Goal: Task Accomplishment & Management: Use online tool/utility

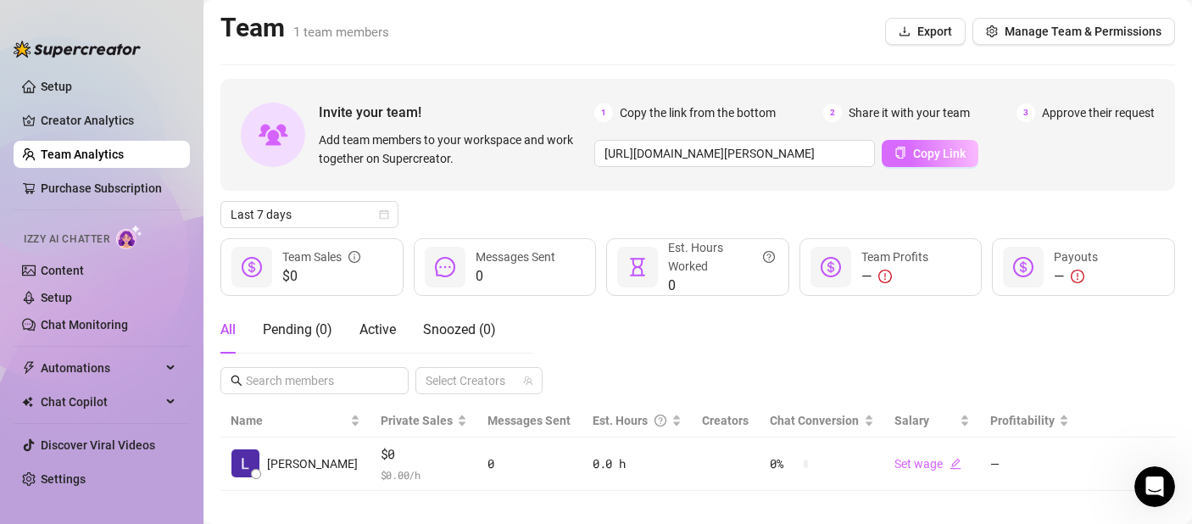
click at [940, 154] on span "Copy Link" at bounding box center [939, 154] width 53 height 14
click at [895, 162] on button "Copy Link" at bounding box center [930, 153] width 97 height 27
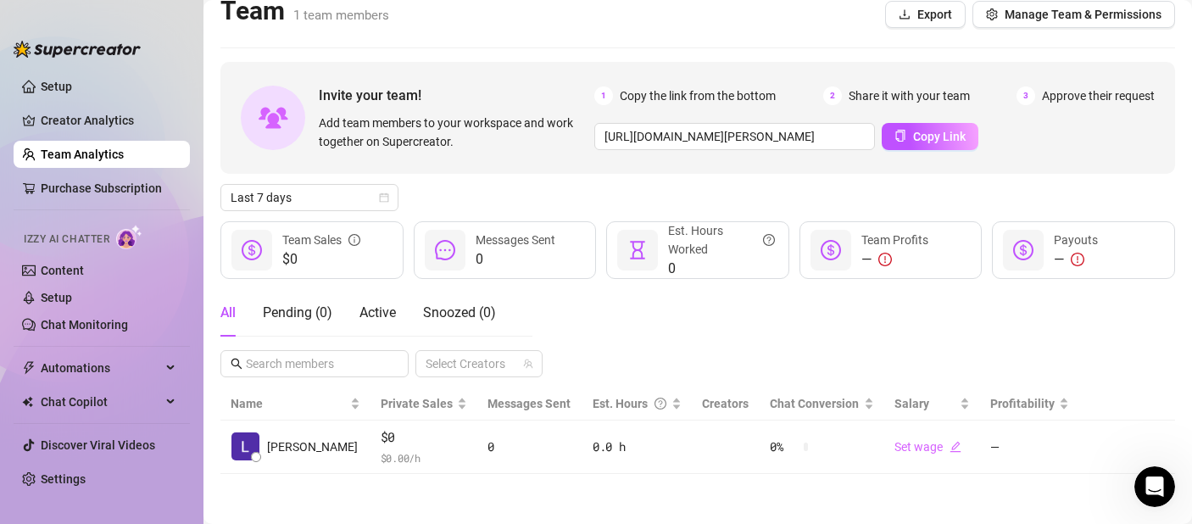
click at [87, 147] on link "Team Analytics" at bounding box center [82, 154] width 83 height 14
click at [1075, 22] on button "Manage Team & Permissions" at bounding box center [1073, 14] width 203 height 27
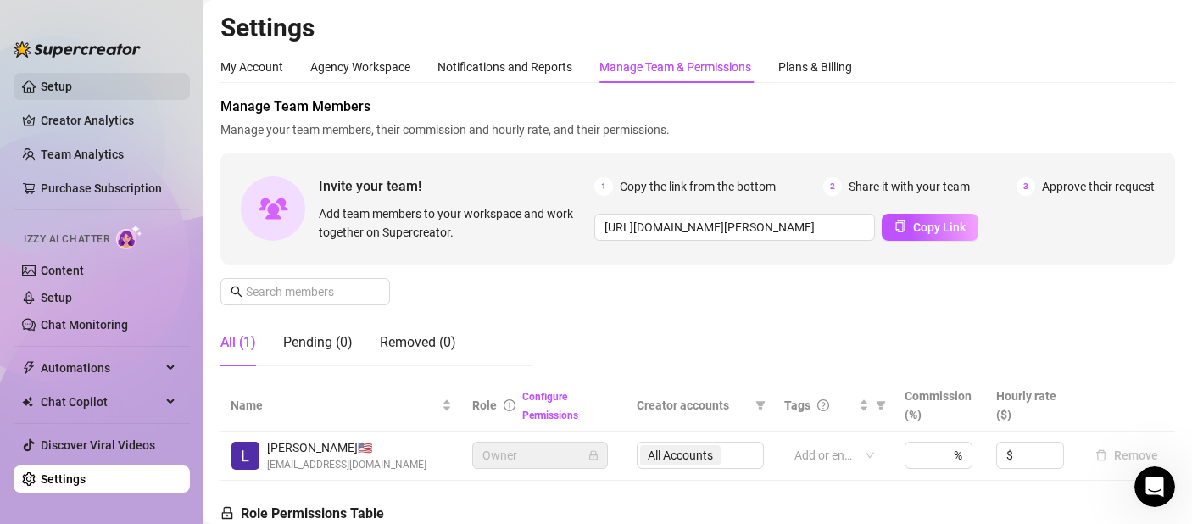
click at [72, 93] on link "Setup" at bounding box center [56, 87] width 31 height 14
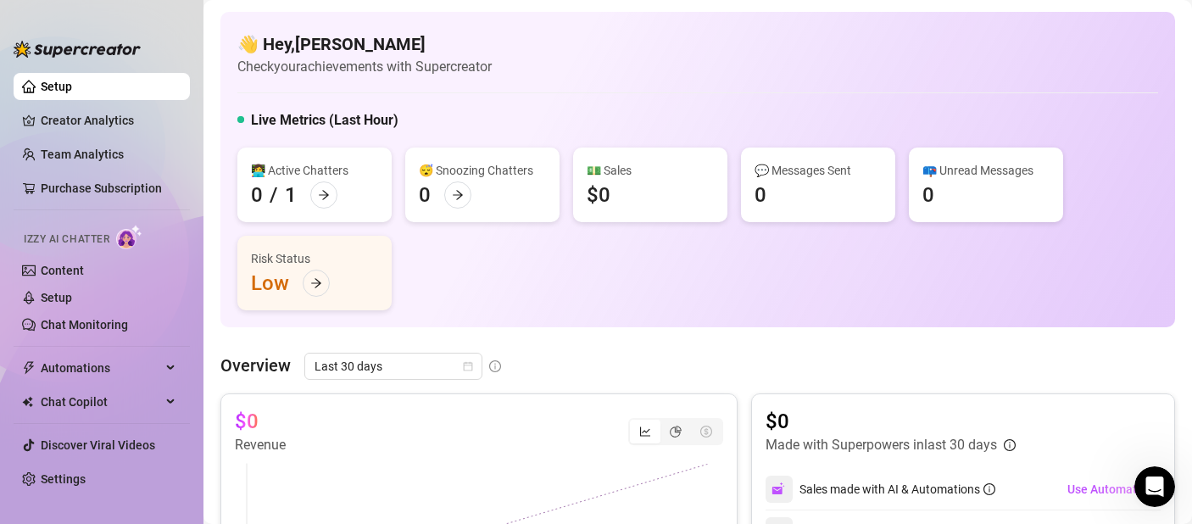
click at [98, 168] on ul "Setup Creator Analytics Team Analytics Purchase Subscription Izzy AI Chatter Co…" at bounding box center [102, 284] width 176 height 436
click at [99, 161] on link "Team Analytics" at bounding box center [82, 154] width 83 height 14
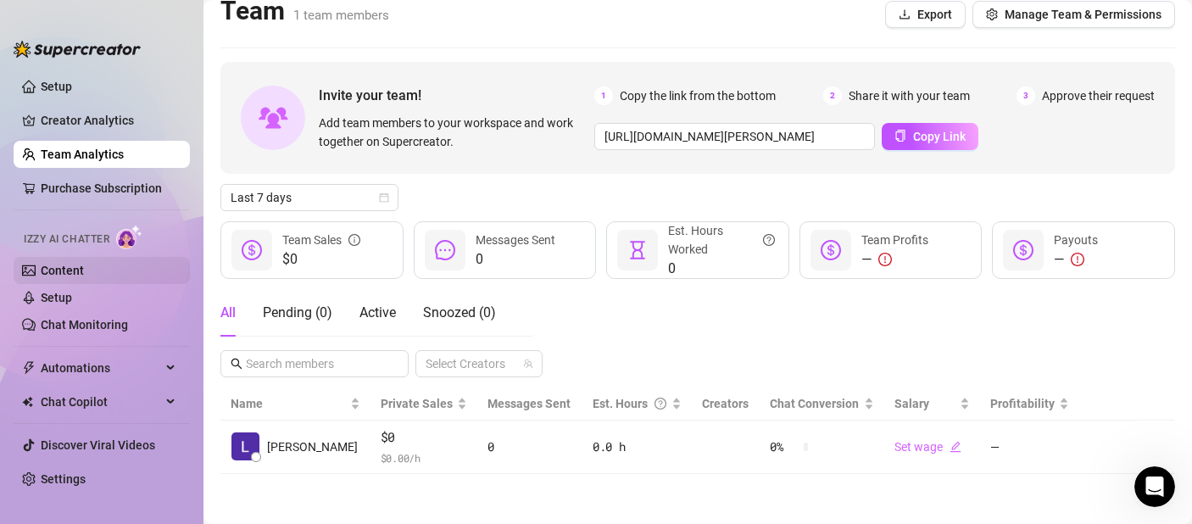
click at [66, 275] on link "Content" at bounding box center [62, 271] width 43 height 14
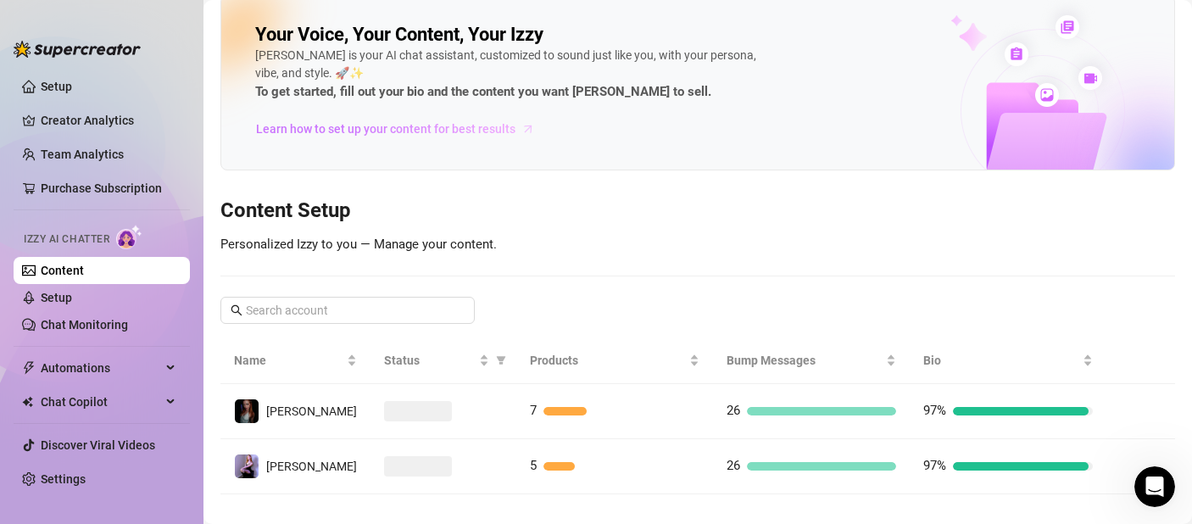
click at [502, 134] on span "Learn how to set up your content for best results" at bounding box center [385, 129] width 259 height 19
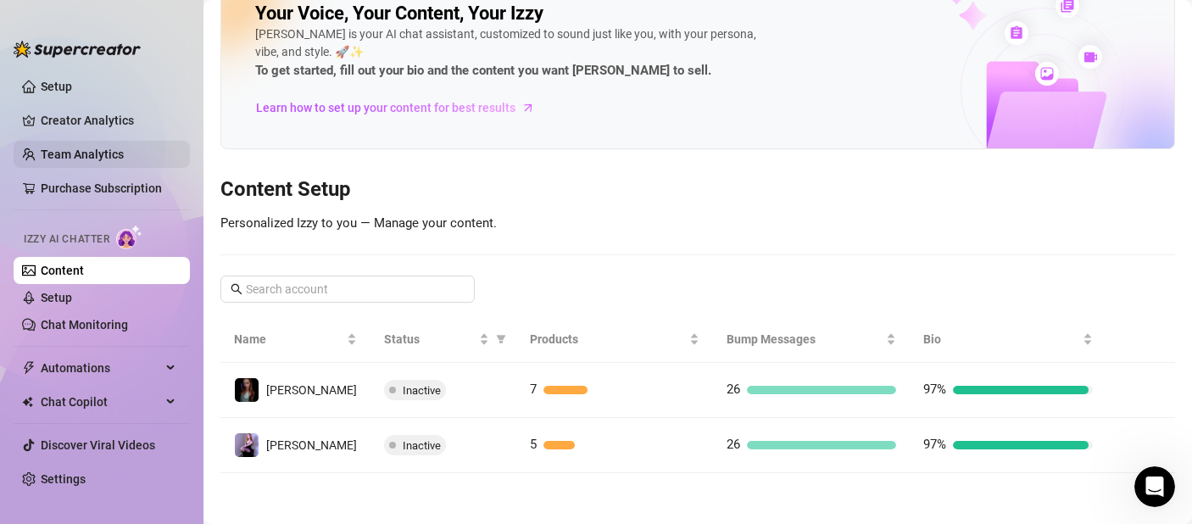
click at [124, 147] on link "Team Analytics" at bounding box center [82, 154] width 83 height 14
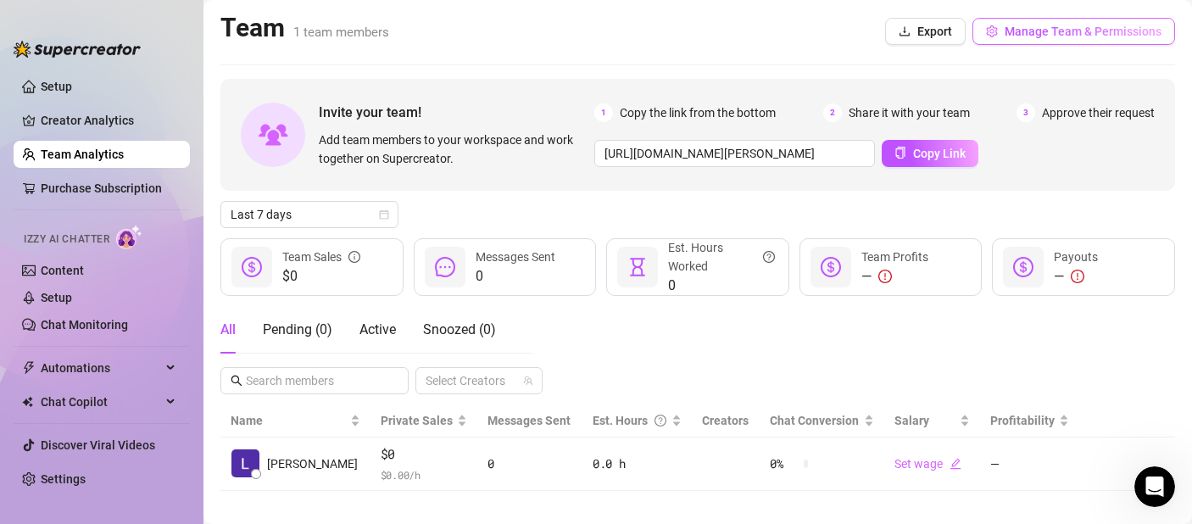
click at [989, 31] on button "Manage Team & Permissions" at bounding box center [1073, 31] width 203 height 27
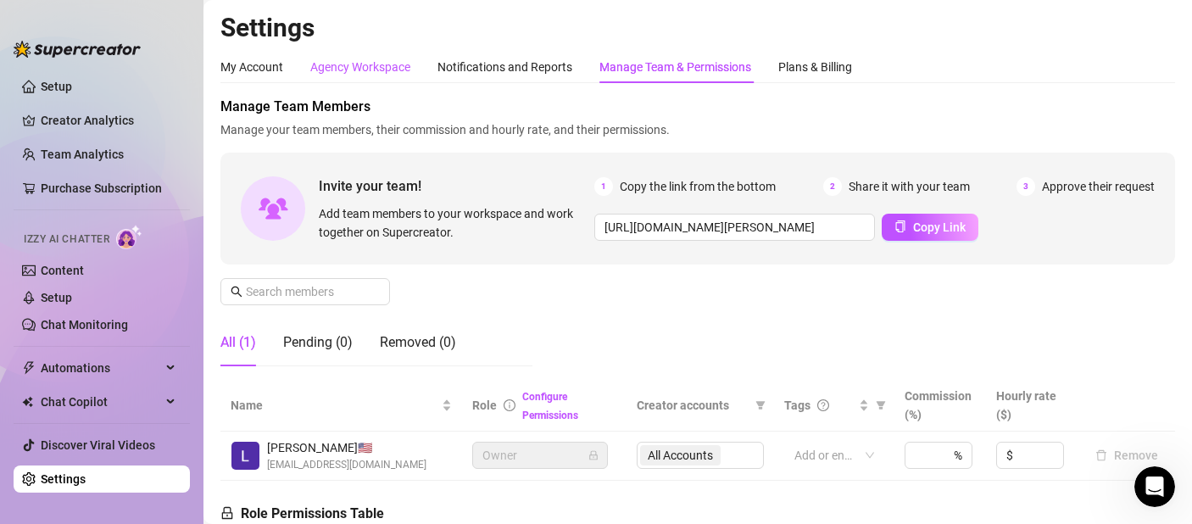
click at [403, 69] on div "Agency Workspace" at bounding box center [360, 67] width 100 height 19
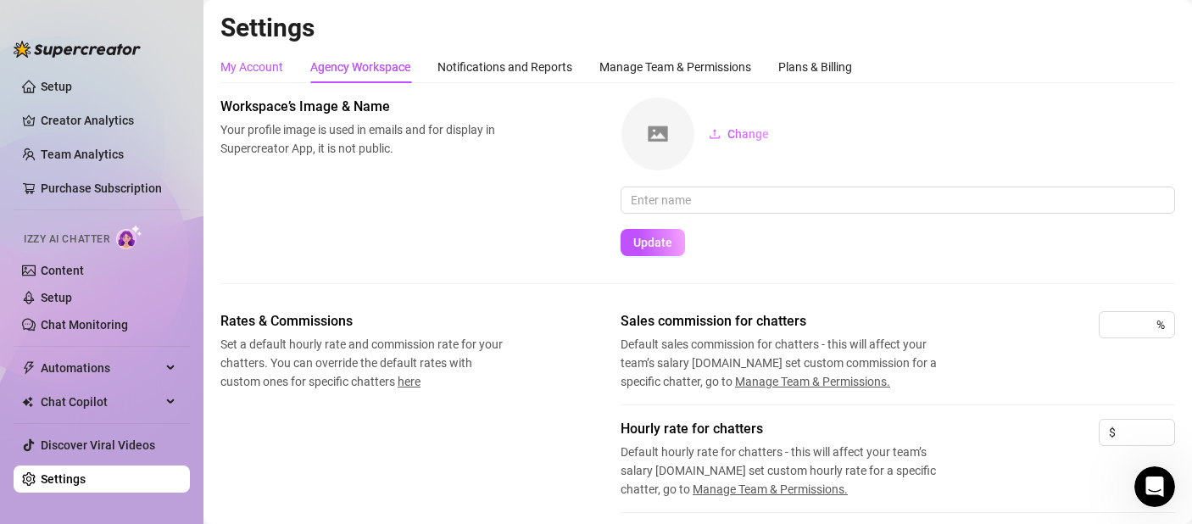
click at [261, 69] on div "My Account" at bounding box center [251, 67] width 63 height 19
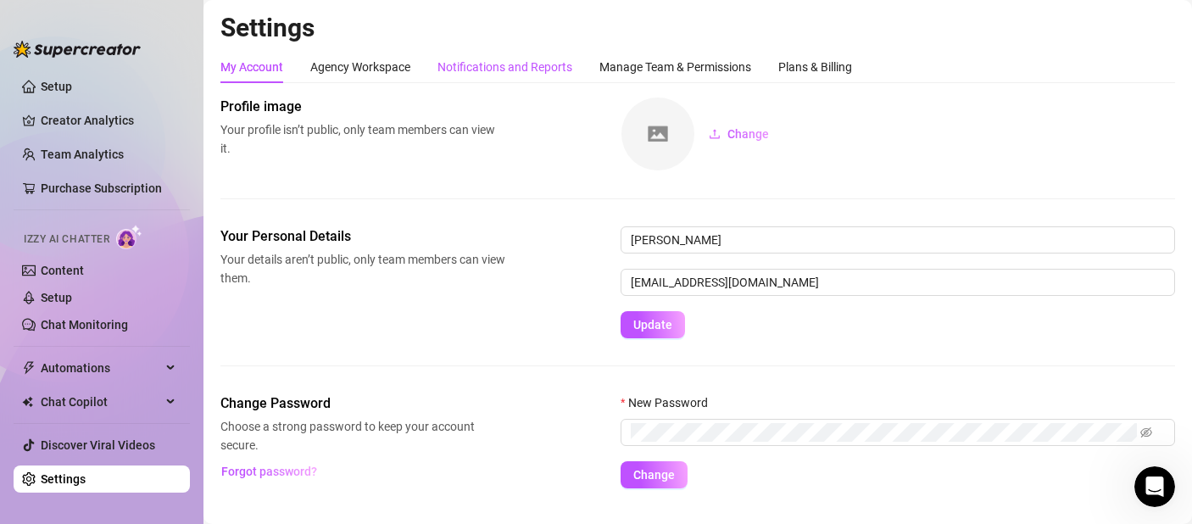
click at [511, 70] on div "Notifications and Reports" at bounding box center [504, 67] width 135 height 19
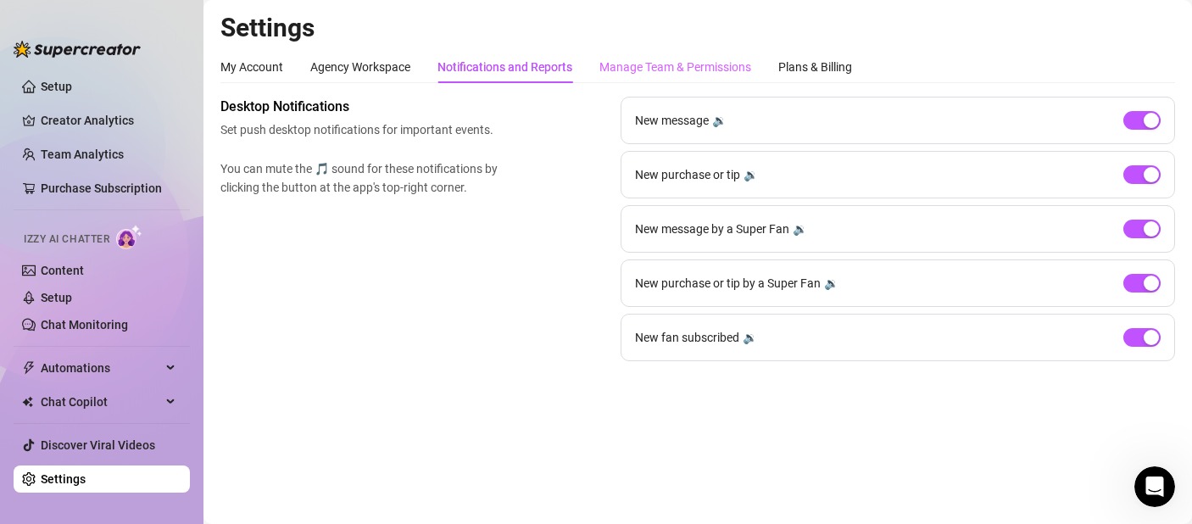
click at [669, 78] on div "Manage Team & Permissions" at bounding box center [675, 67] width 152 height 32
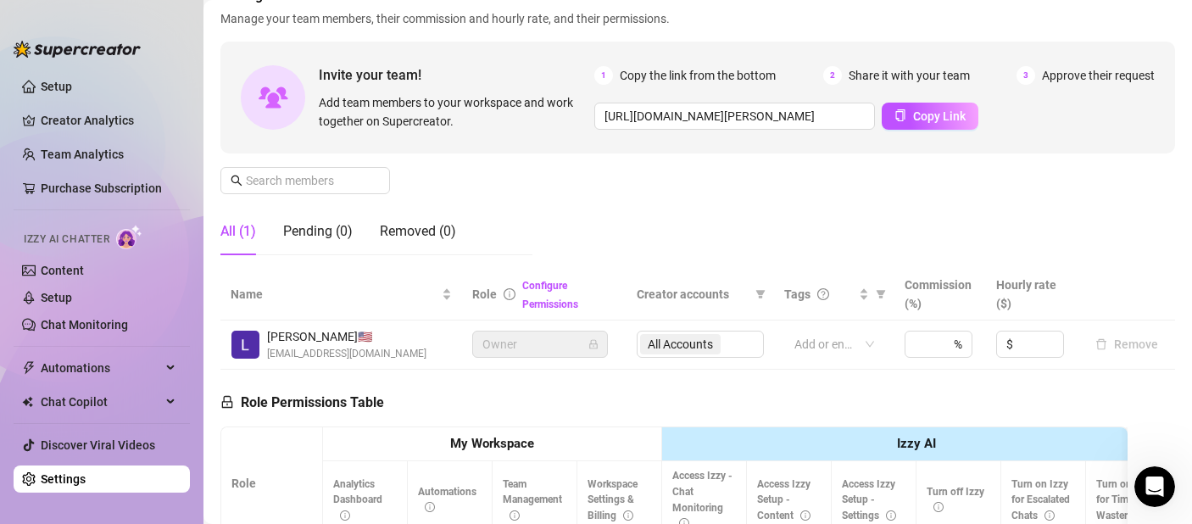
scroll to position [317, 0]
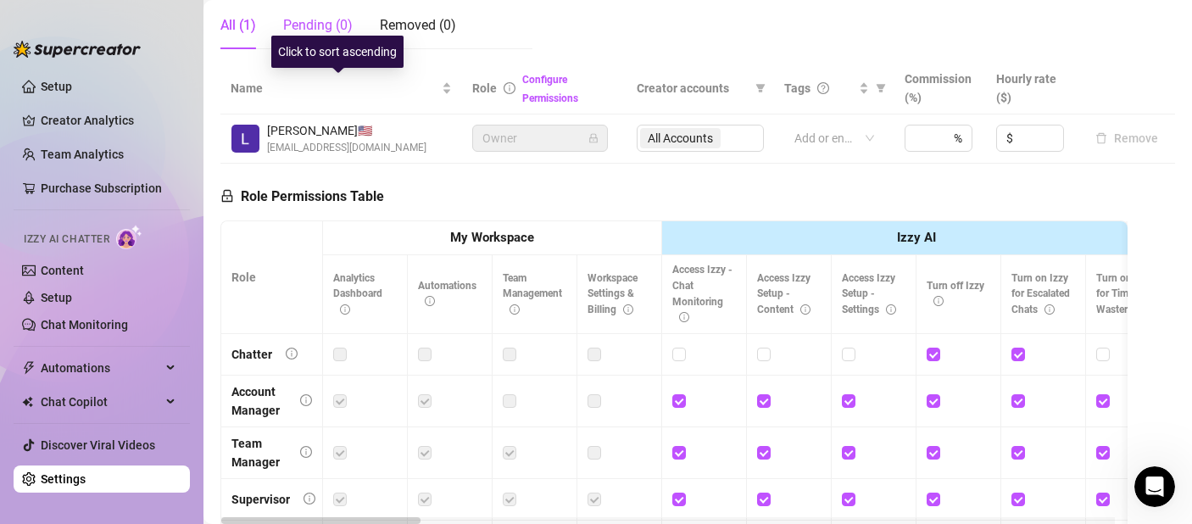
click at [298, 24] on div "Pending (0)" at bounding box center [318, 25] width 70 height 20
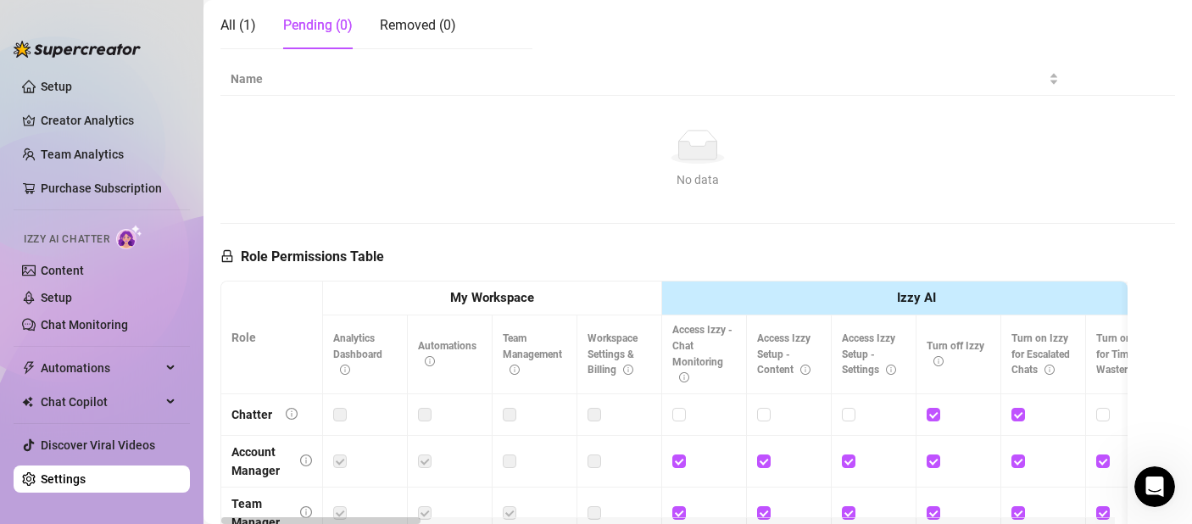
click at [264, 35] on div "All (1) Pending (0) Removed (0)" at bounding box center [338, 25] width 236 height 47
click at [255, 36] on div "All (1)" at bounding box center [238, 25] width 36 height 47
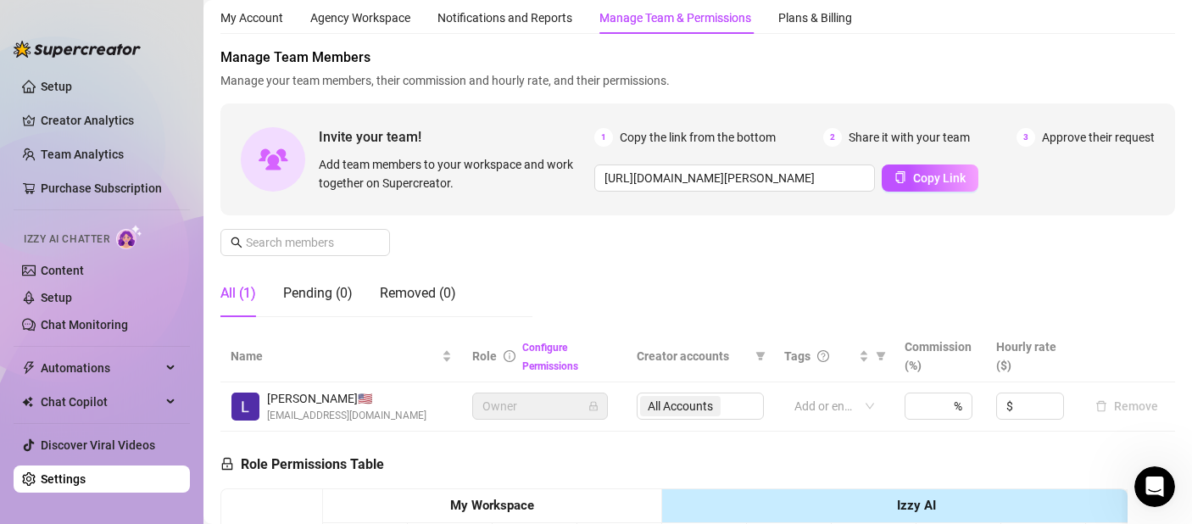
scroll to position [14, 0]
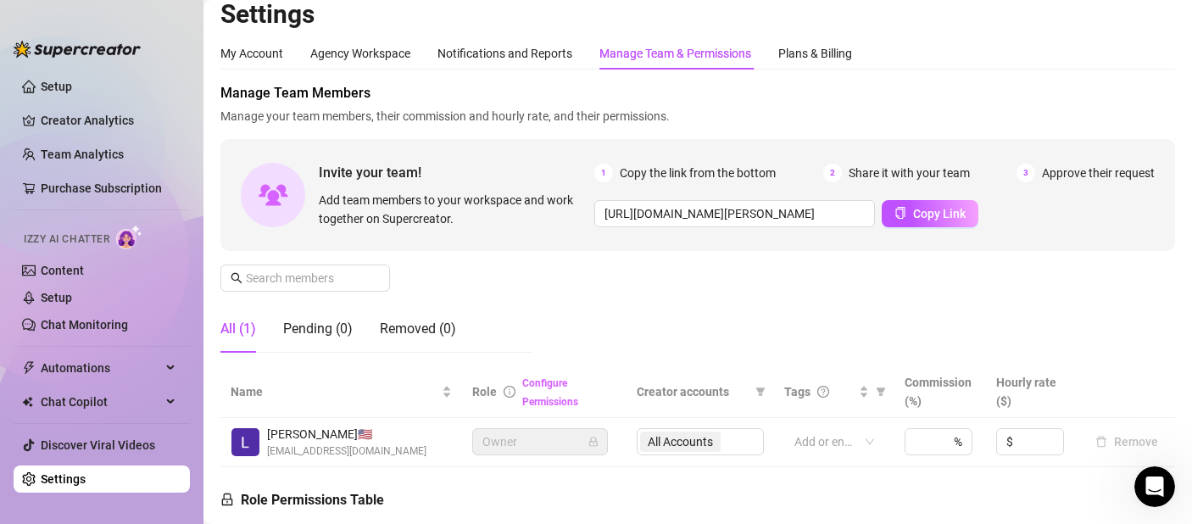
click at [546, 397] on link "Configure Permissions" at bounding box center [550, 392] width 56 height 31
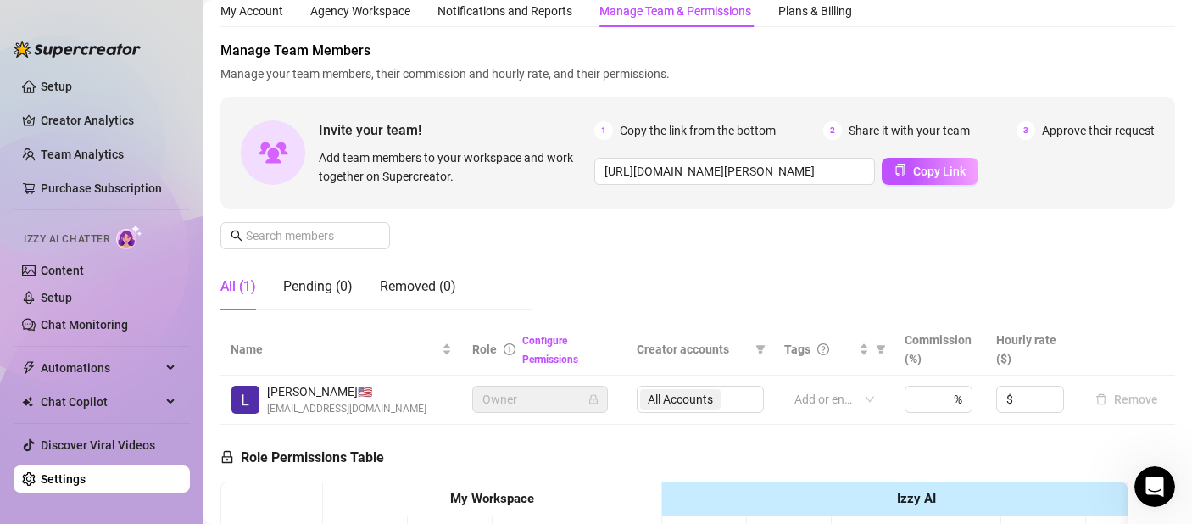
scroll to position [0, 0]
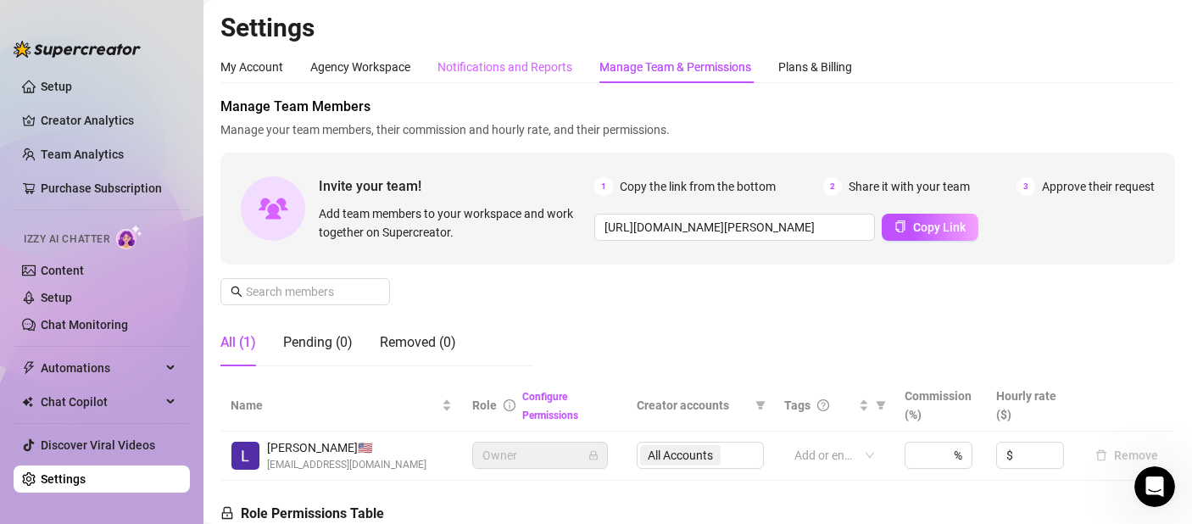
click at [518, 77] on div "Notifications and Reports" at bounding box center [504, 67] width 135 height 32
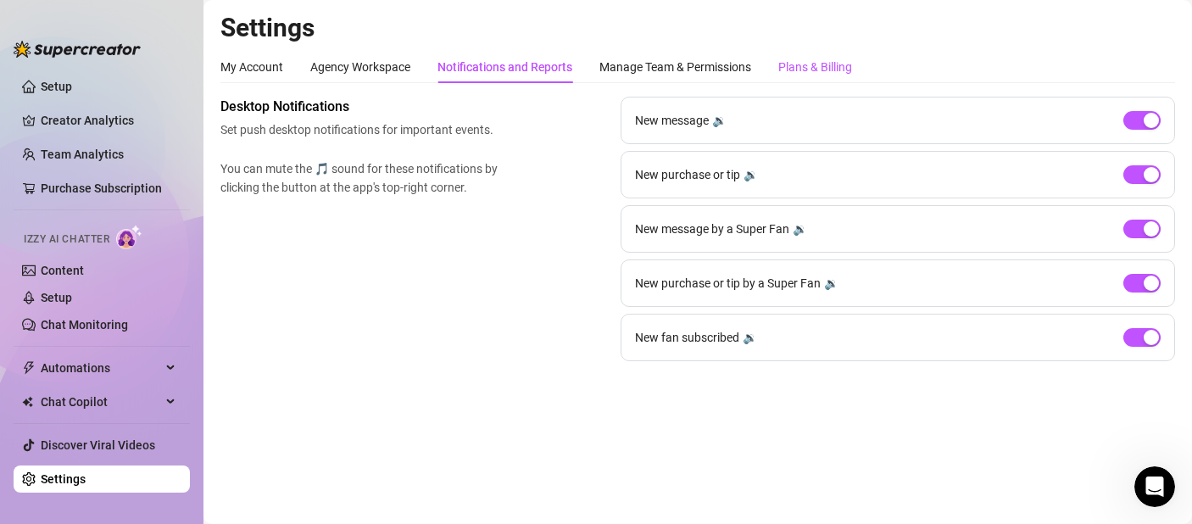
click at [799, 64] on div "Plans & Billing" at bounding box center [815, 67] width 74 height 19
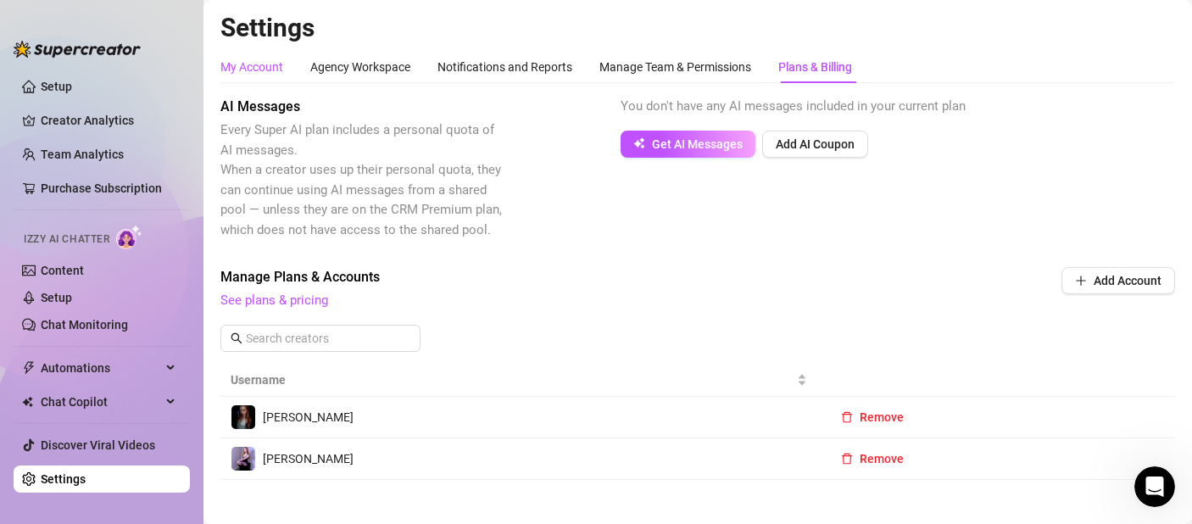
click at [231, 60] on div "My Account" at bounding box center [251, 67] width 63 height 19
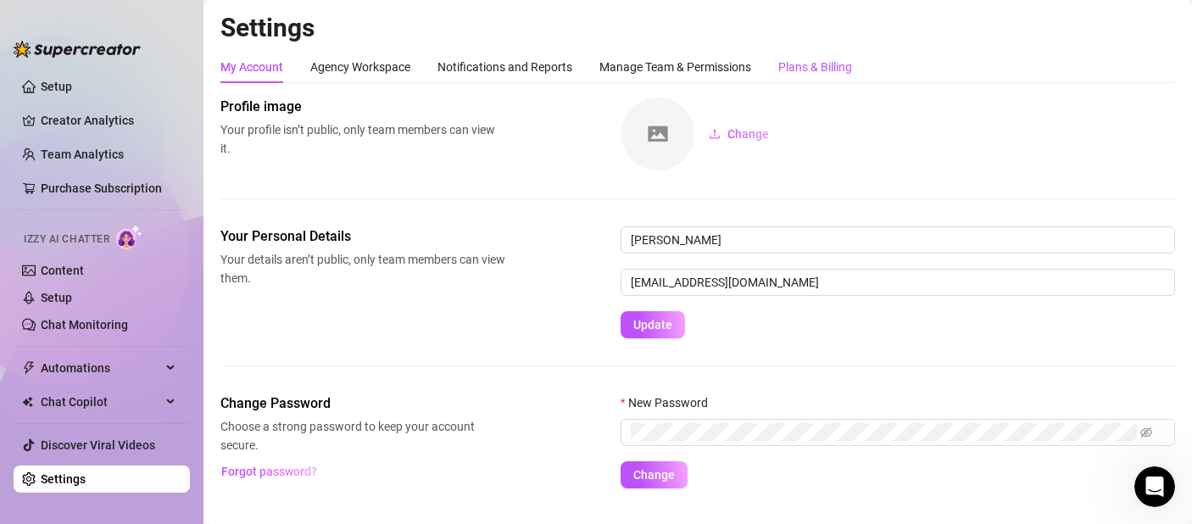
click at [811, 70] on div "Plans & Billing" at bounding box center [815, 67] width 74 height 19
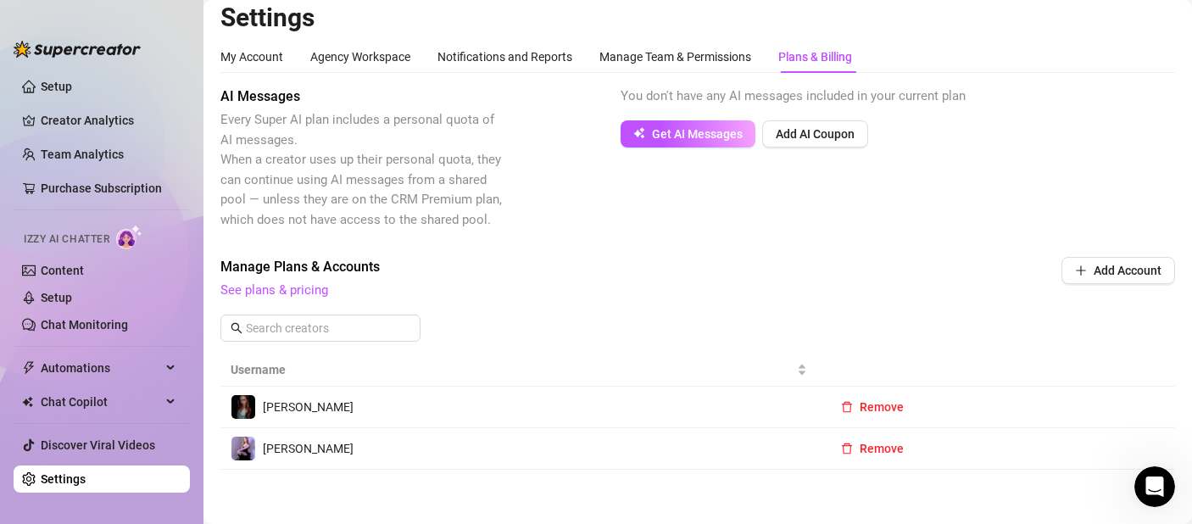
scroll to position [27, 0]
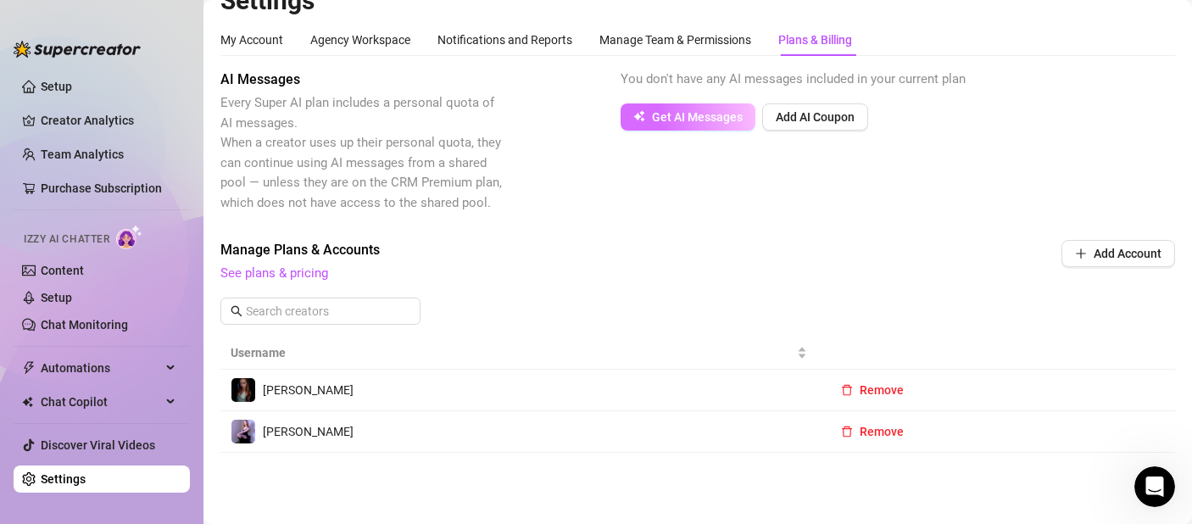
click at [671, 116] on span "Get AI Messages" at bounding box center [697, 117] width 91 height 14
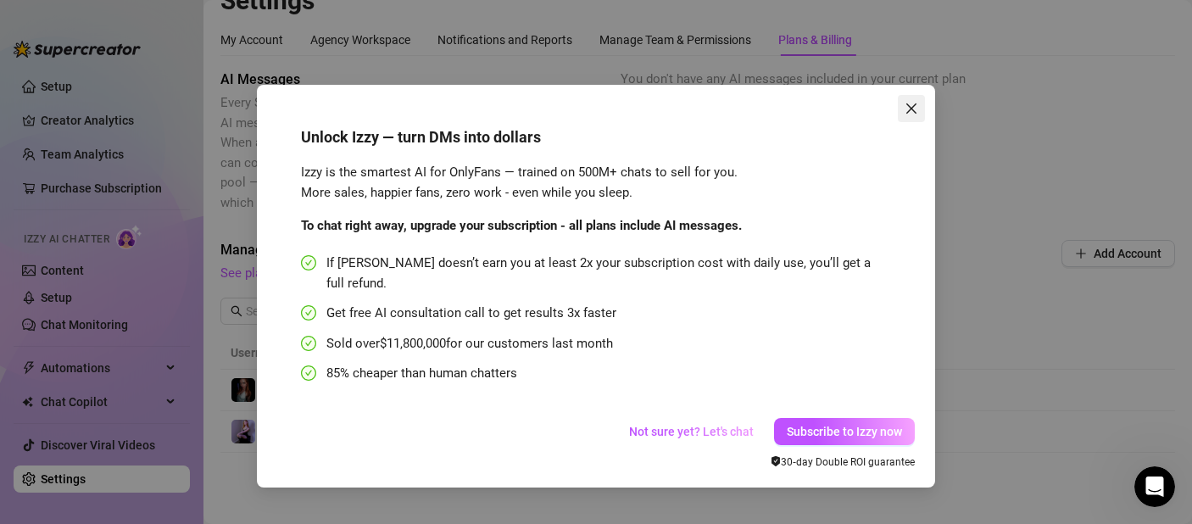
click at [910, 114] on icon "close" at bounding box center [911, 109] width 14 height 14
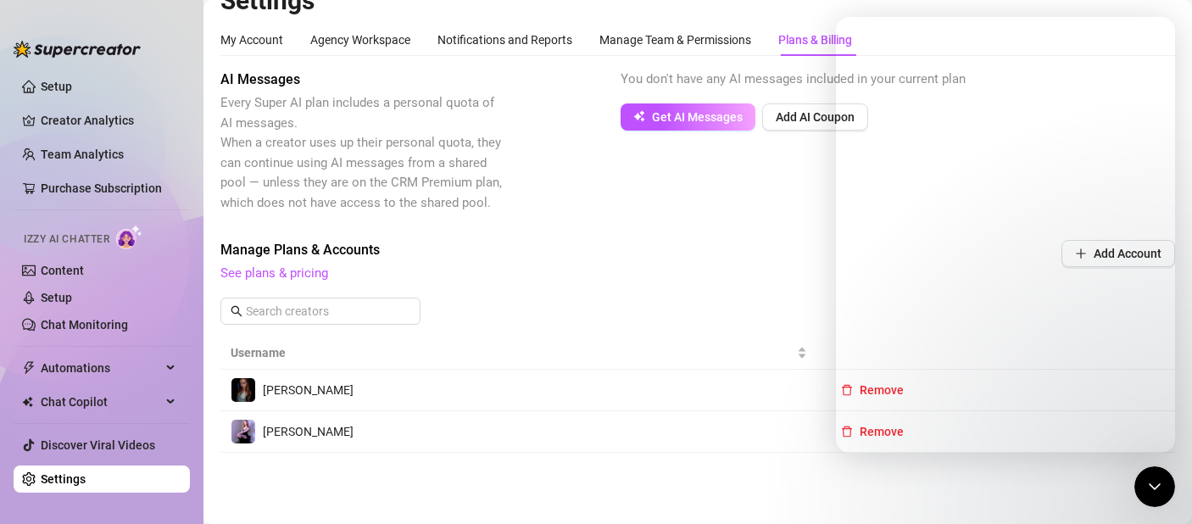
click at [645, 227] on div "Unlock Izzy — turn DMs into dollars Izzy is the smartest AI for OnlyFans — trai…" at bounding box center [596, 262] width 1192 height 524
click at [1156, 487] on icon "Close Intercom Messenger" at bounding box center [1152, 484] width 20 height 20
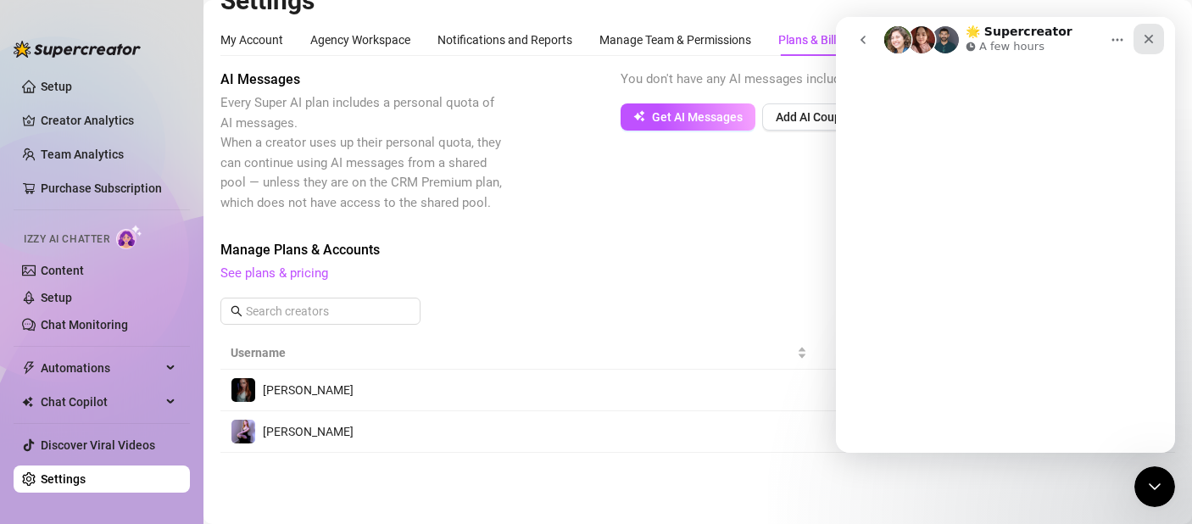
scroll to position [0, 0]
click at [1155, 50] on div "Close" at bounding box center [1148, 39] width 31 height 31
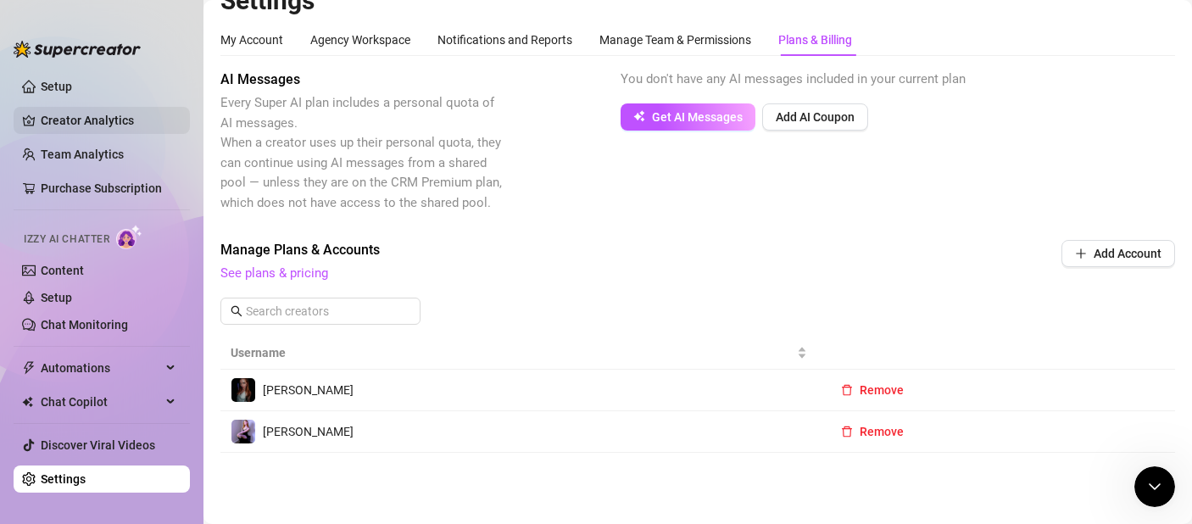
click at [131, 109] on link "Creator Analytics" at bounding box center [109, 120] width 136 height 27
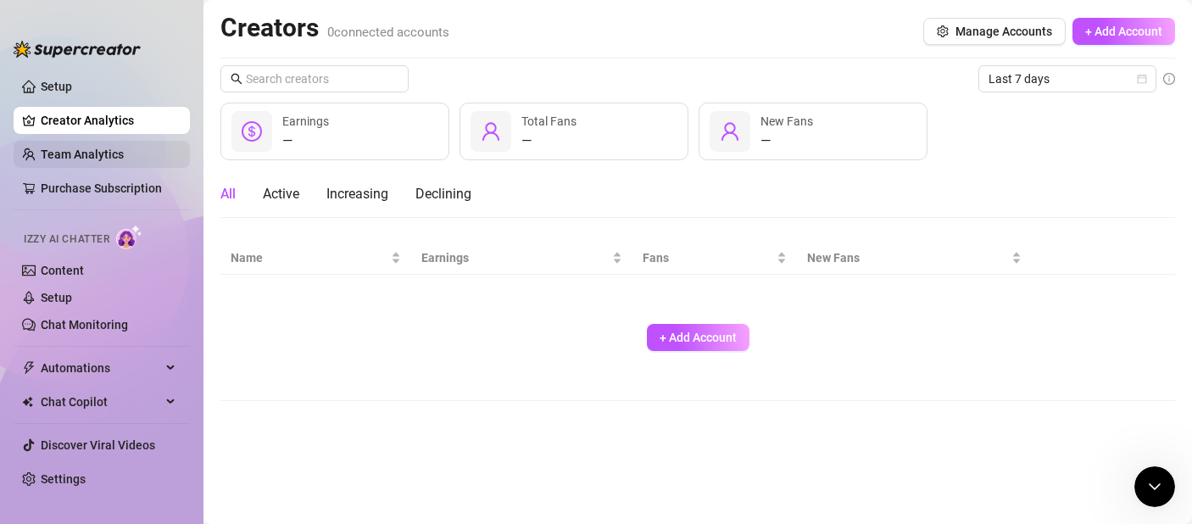
click at [120, 147] on link "Team Analytics" at bounding box center [82, 154] width 83 height 14
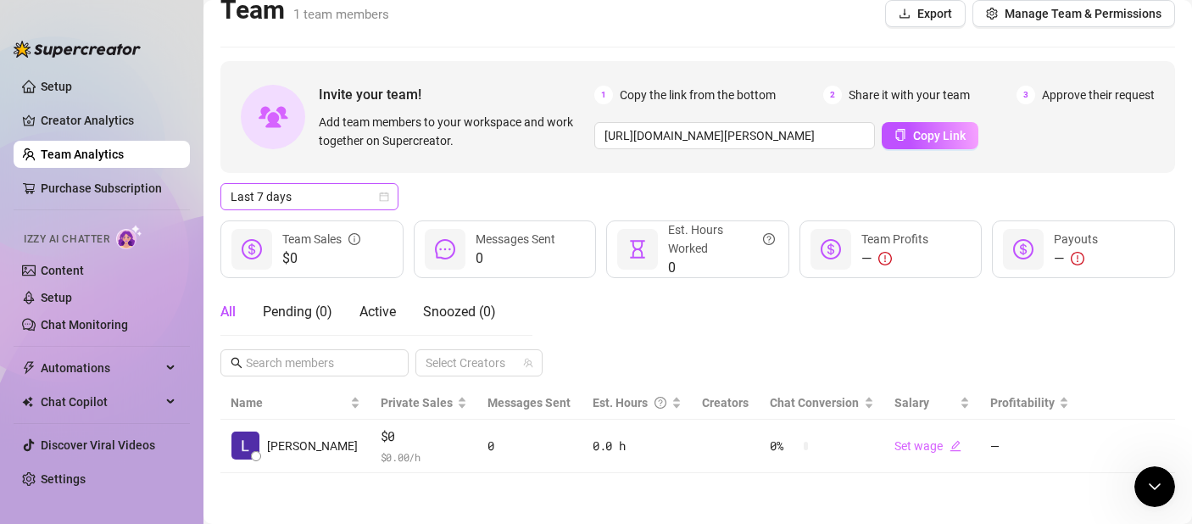
click at [324, 208] on span "Last 7 days" at bounding box center [310, 196] width 158 height 25
click at [75, 403] on span "Chat Copilot" at bounding box center [101, 401] width 120 height 27
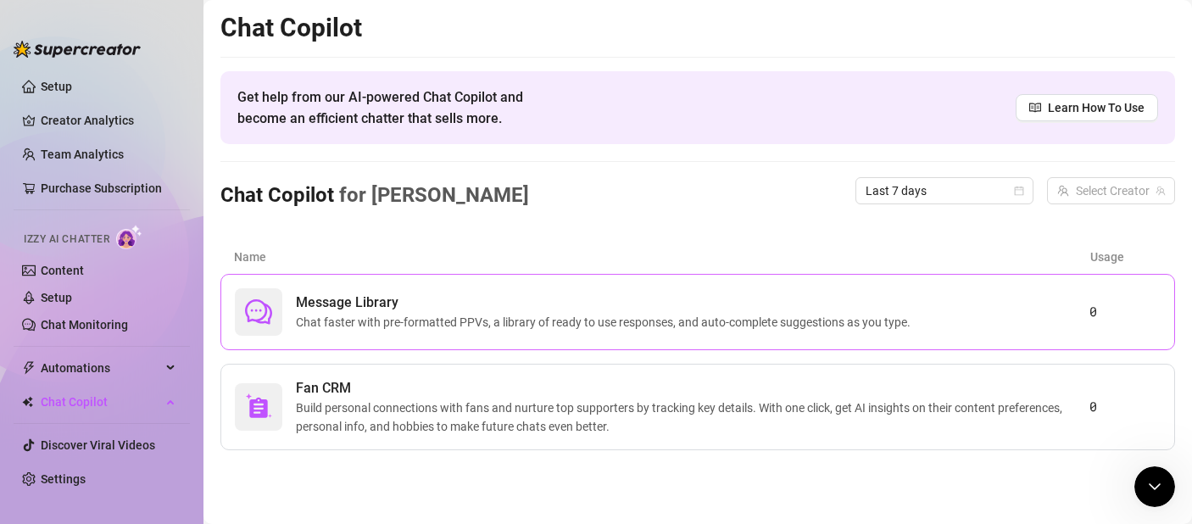
click at [317, 332] on div "Message Library Chat faster with pre-formatted PPVs, a library of ready to use …" at bounding box center [662, 311] width 854 height 47
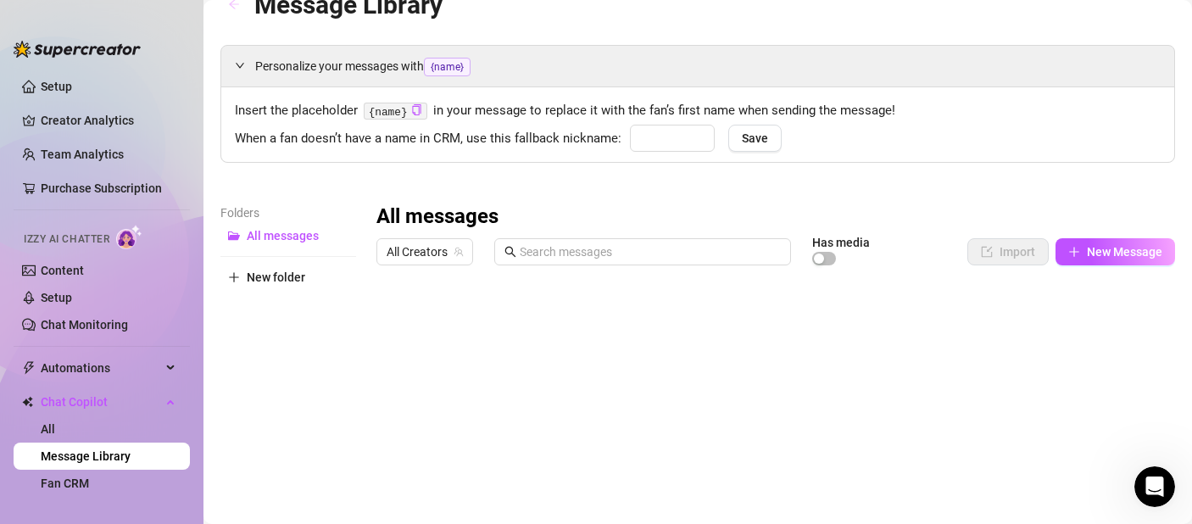
type input "babe"
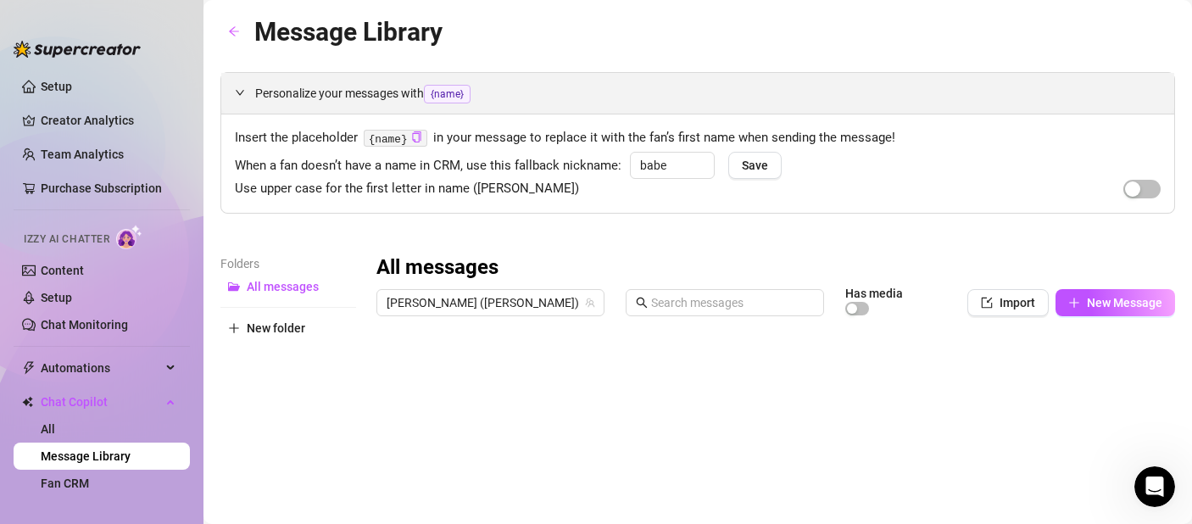
drag, startPoint x: 228, startPoint y: 31, endPoint x: 729, endPoint y: 88, distance: 504.2
click at [729, 88] on div "Message Library Personalize your messages with {name} Insert the placeholder {n…" at bounding box center [697, 412] width 954 height 800
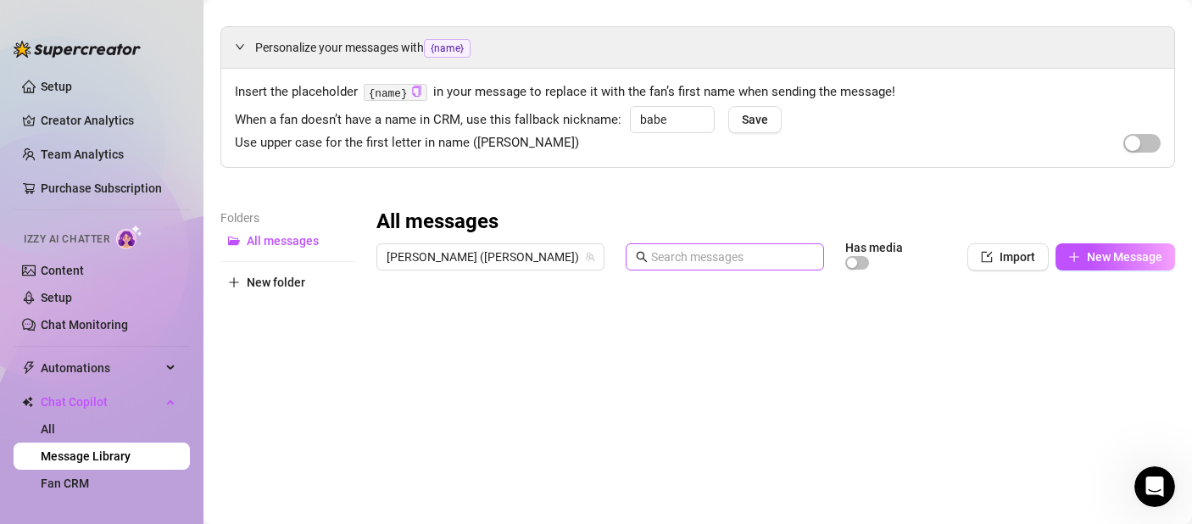
scroll to position [2, 0]
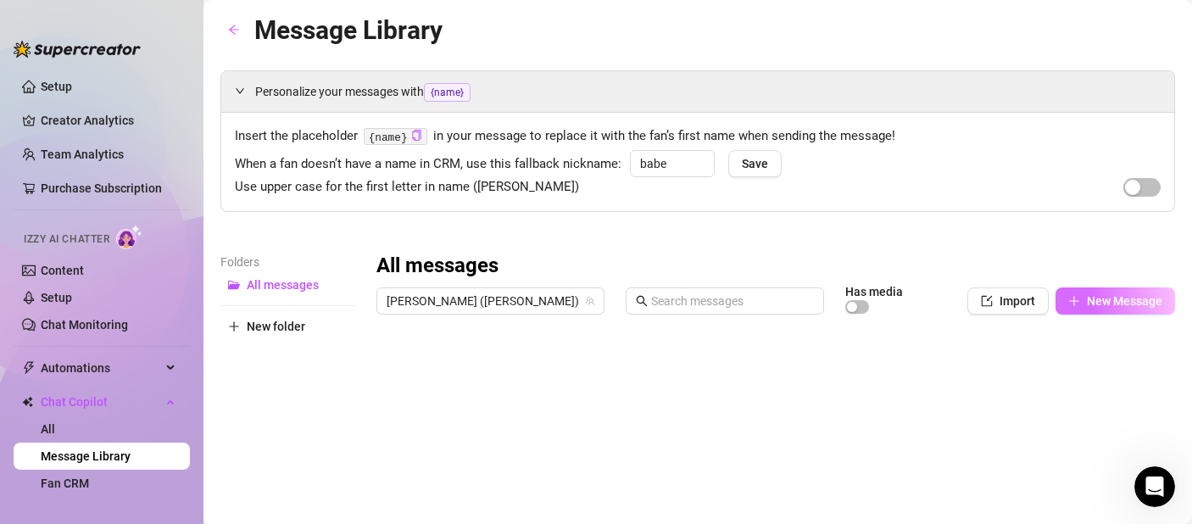
click at [1131, 306] on span "New Message" at bounding box center [1124, 301] width 75 height 14
type textarea "Type your message here..."
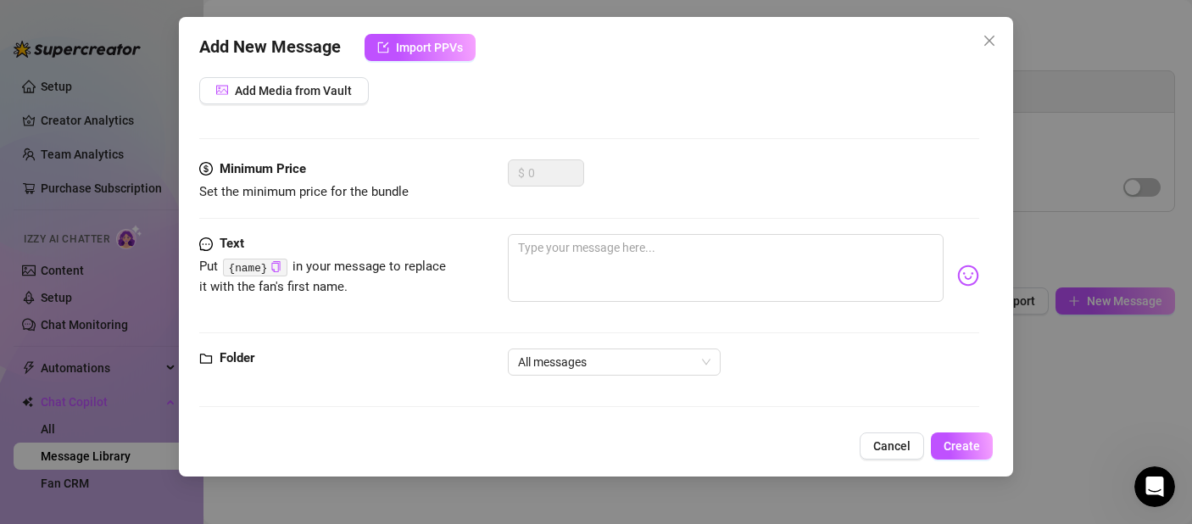
scroll to position [0, 0]
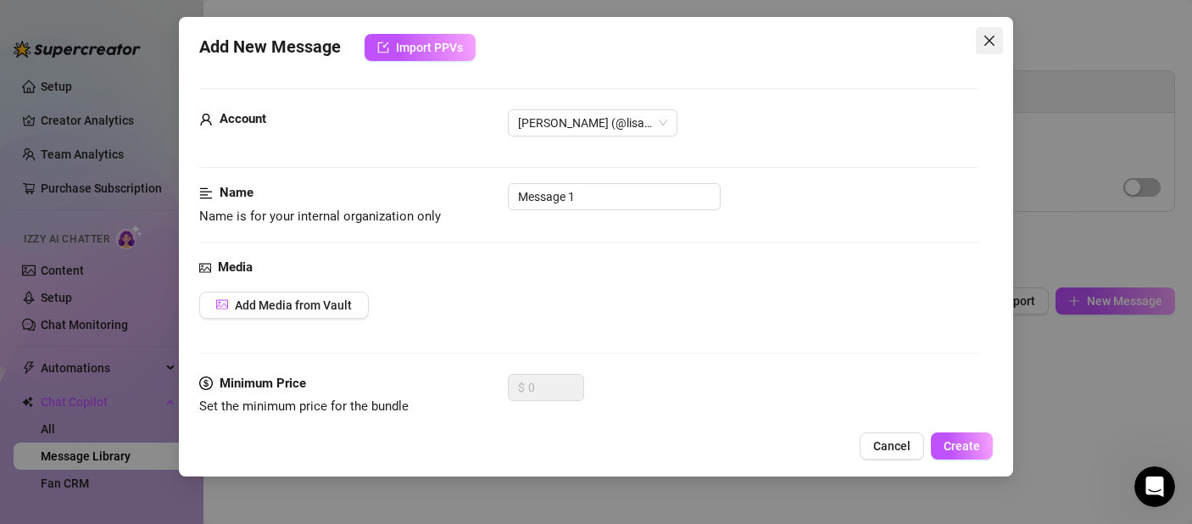
click at [994, 51] on button "Close" at bounding box center [989, 40] width 27 height 27
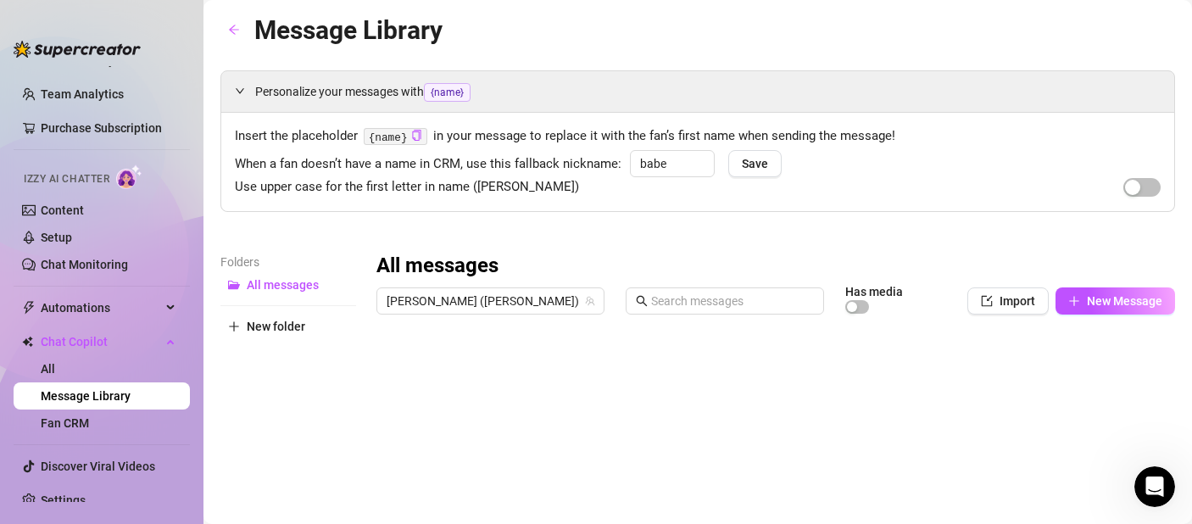
scroll to position [79, 0]
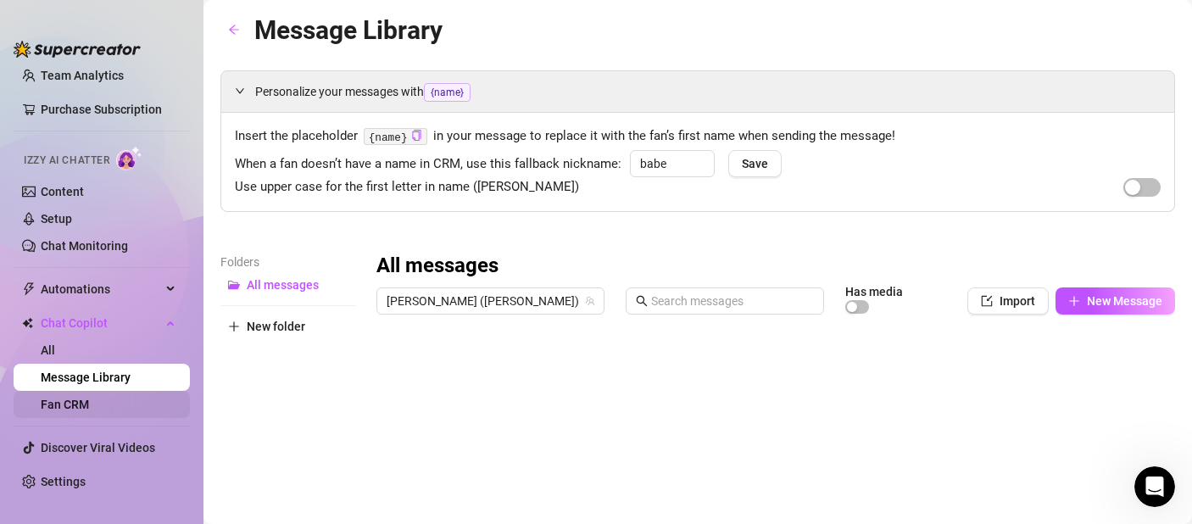
click at [86, 403] on link "Fan CRM" at bounding box center [65, 405] width 48 height 14
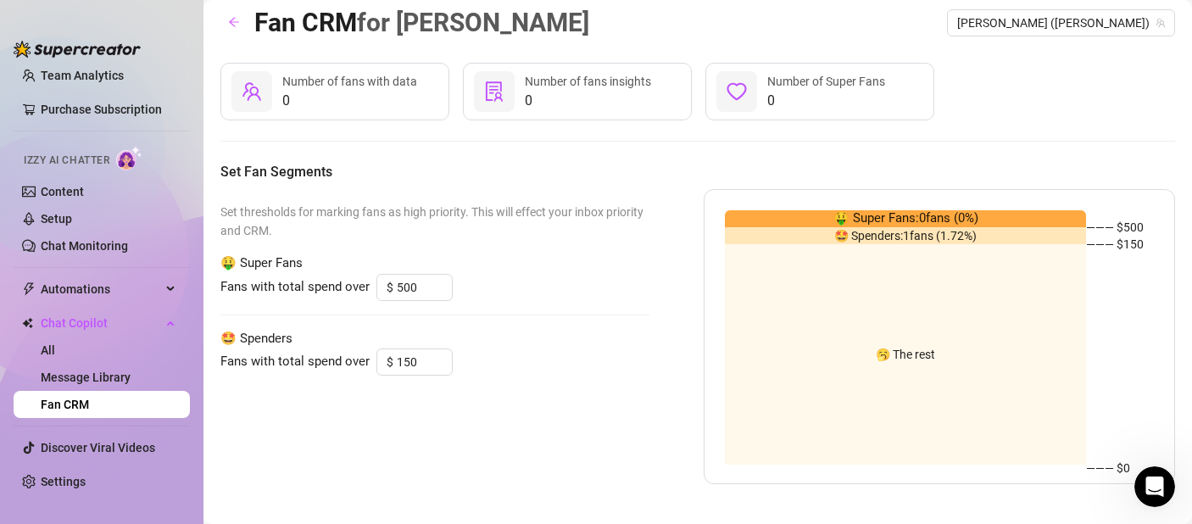
scroll to position [20, 0]
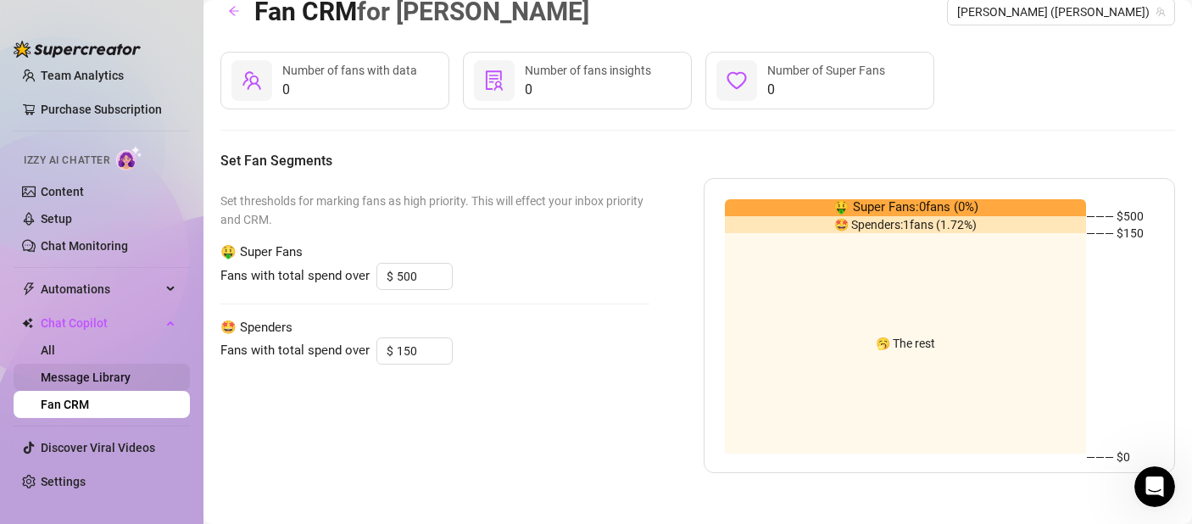
click at [94, 379] on link "Message Library" at bounding box center [86, 377] width 90 height 14
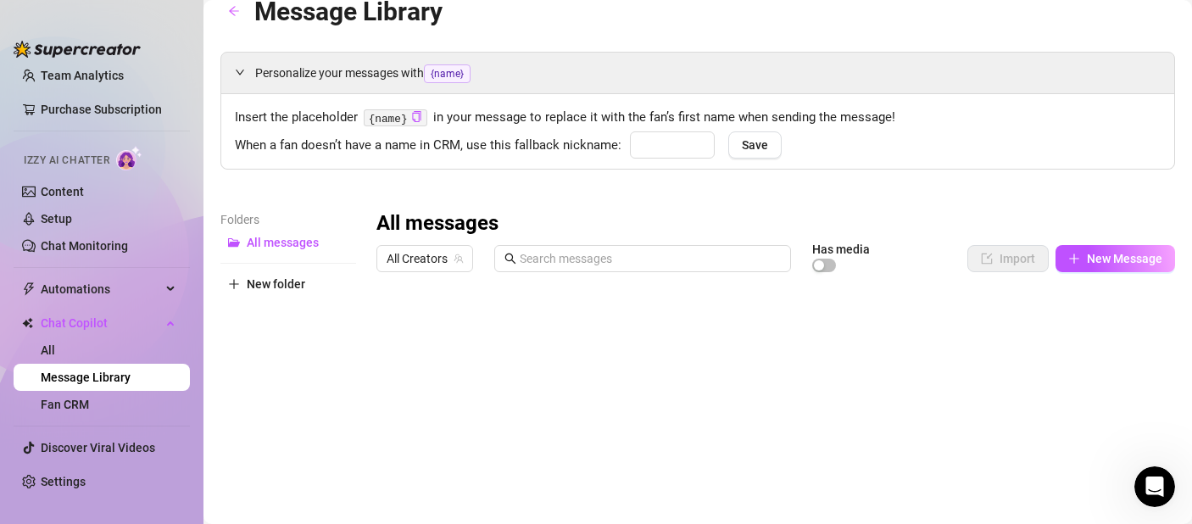
type input "babe"
click at [55, 348] on link "All" at bounding box center [48, 350] width 14 height 14
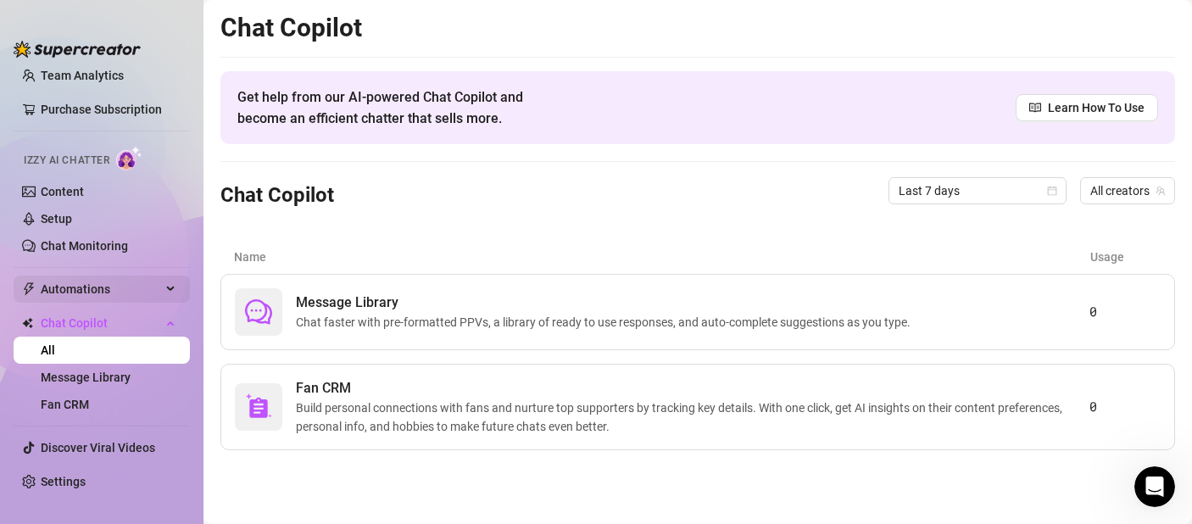
click at [165, 289] on div "Automations" at bounding box center [102, 288] width 176 height 27
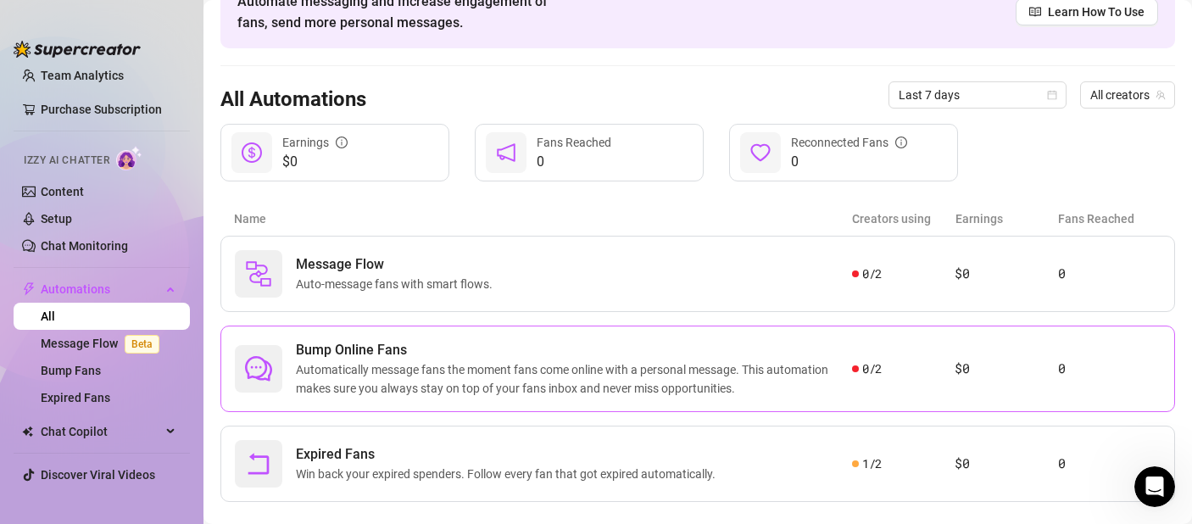
scroll to position [125, 0]
